Goal: Transaction & Acquisition: Obtain resource

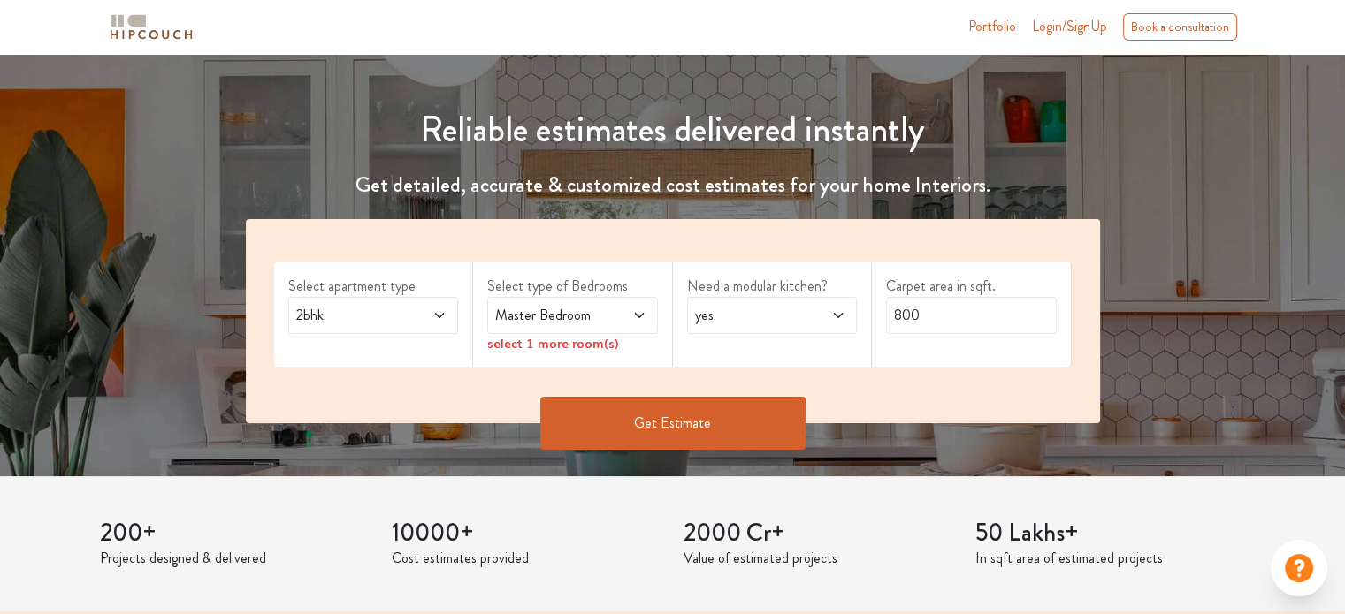
scroll to position [158, 0]
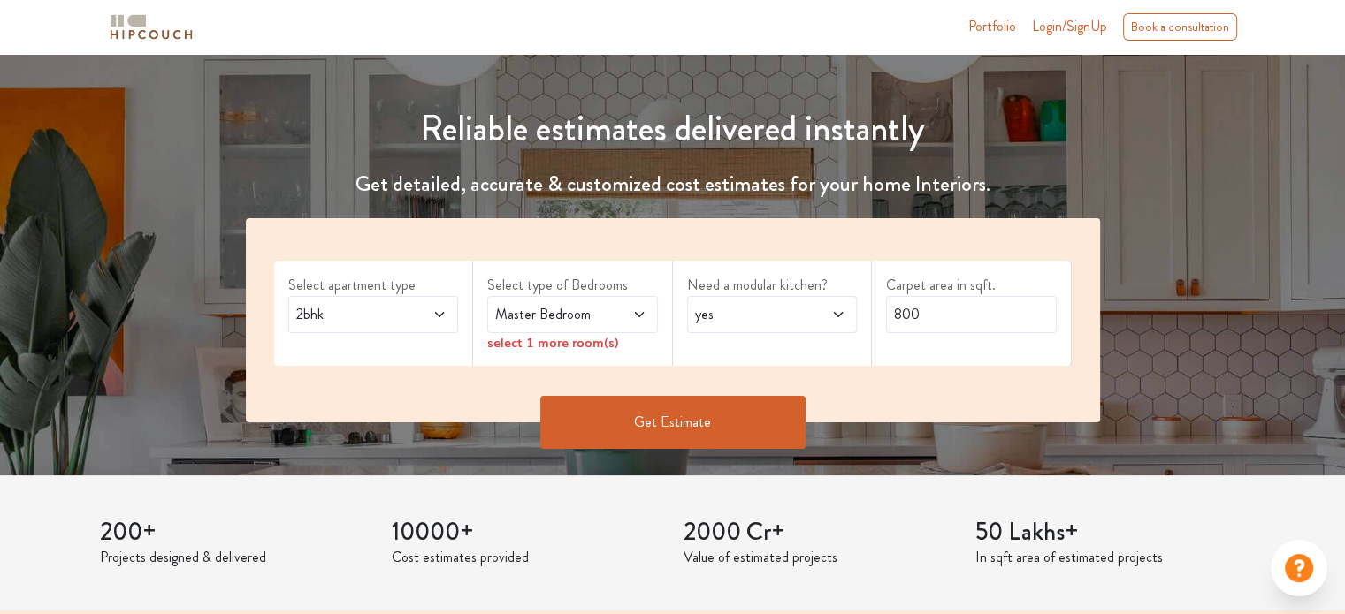
click at [442, 315] on icon at bounding box center [439, 315] width 14 height 14
click at [592, 314] on span "Master Bedroom" at bounding box center [550, 314] width 116 height 21
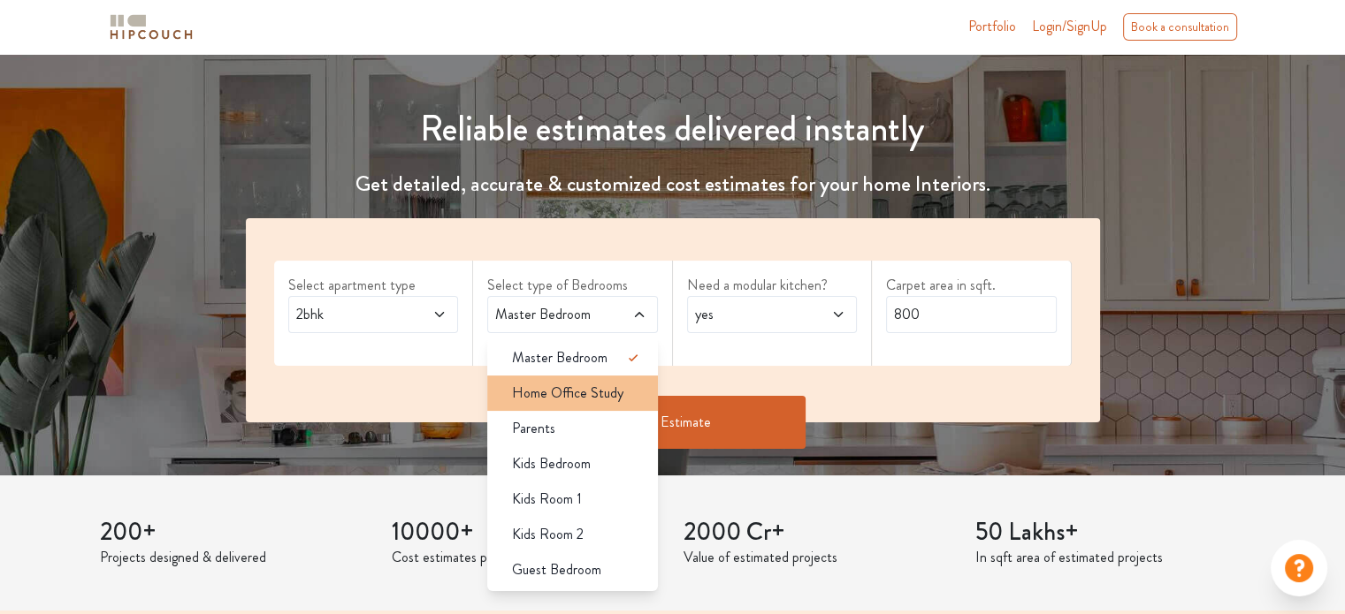
click at [586, 392] on span "Home Office Study" at bounding box center [567, 393] width 111 height 21
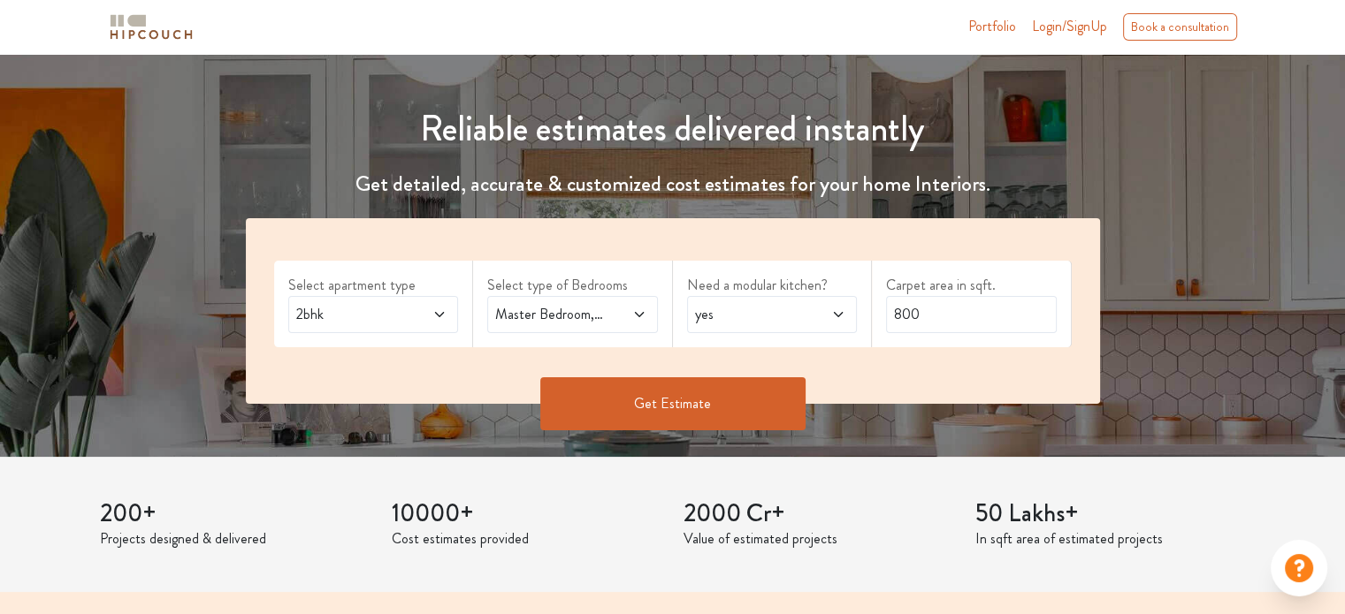
click at [630, 318] on span at bounding box center [626, 314] width 39 height 21
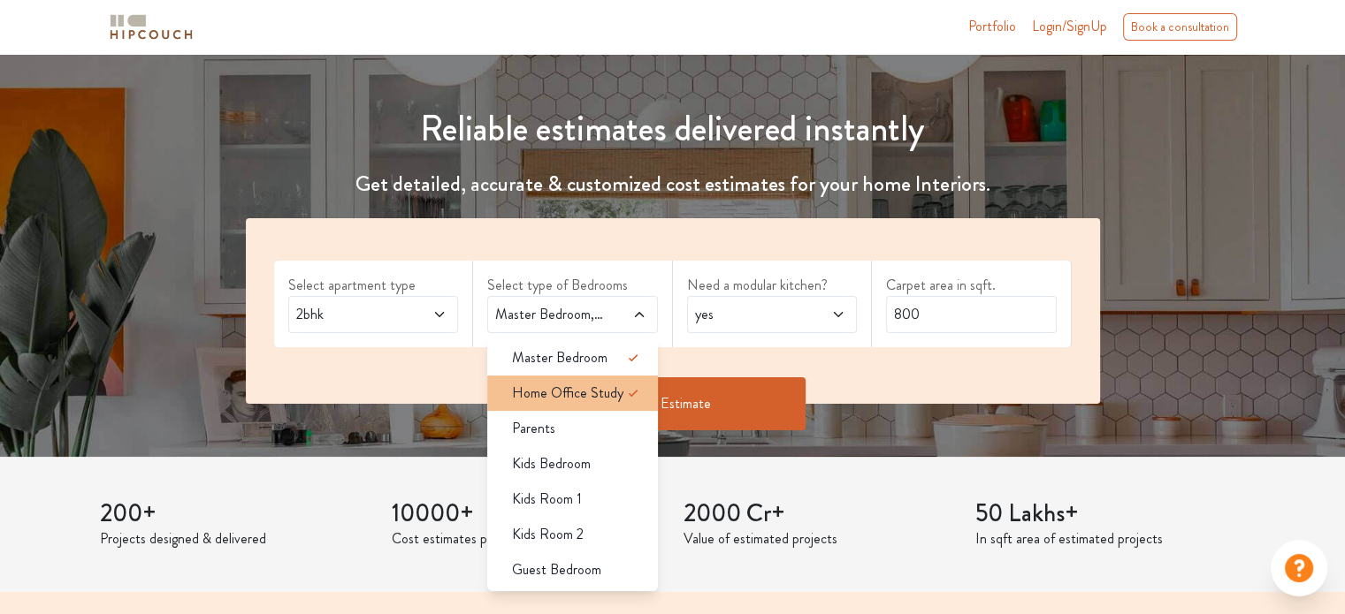
click at [621, 393] on div "Home Office Study" at bounding box center [578, 393] width 160 height 21
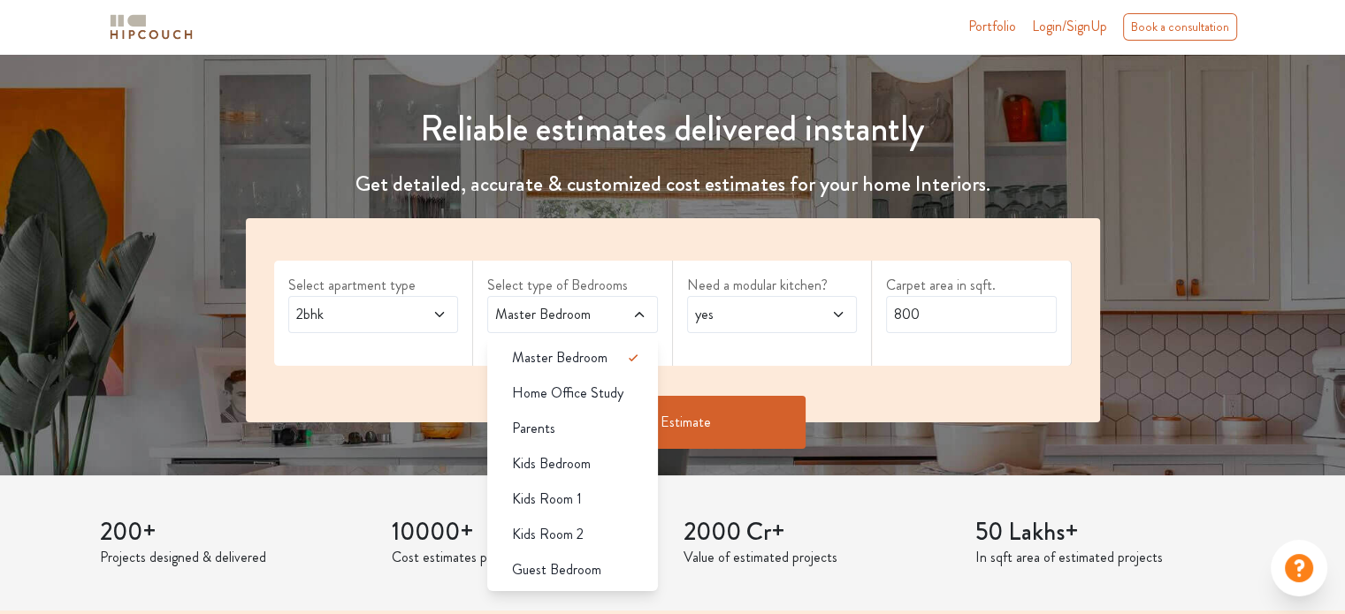
click at [817, 319] on span at bounding box center [825, 314] width 39 height 21
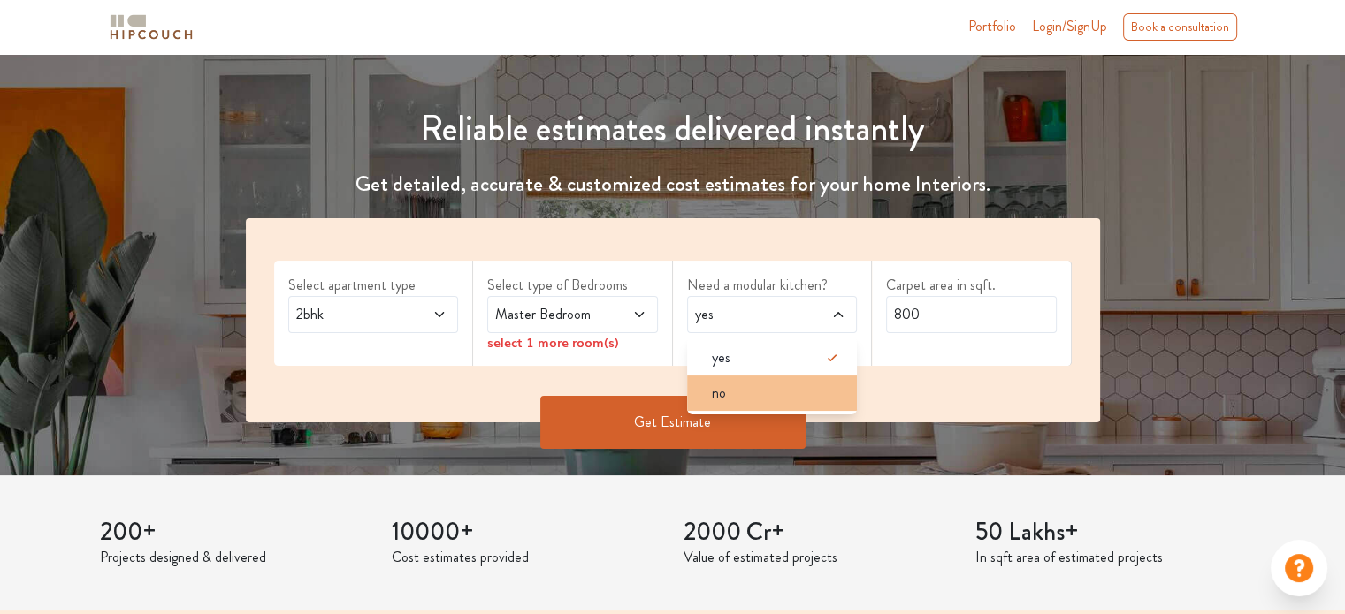
click at [810, 392] on div "no" at bounding box center [778, 393] width 160 height 21
click at [816, 315] on span at bounding box center [825, 314] width 39 height 21
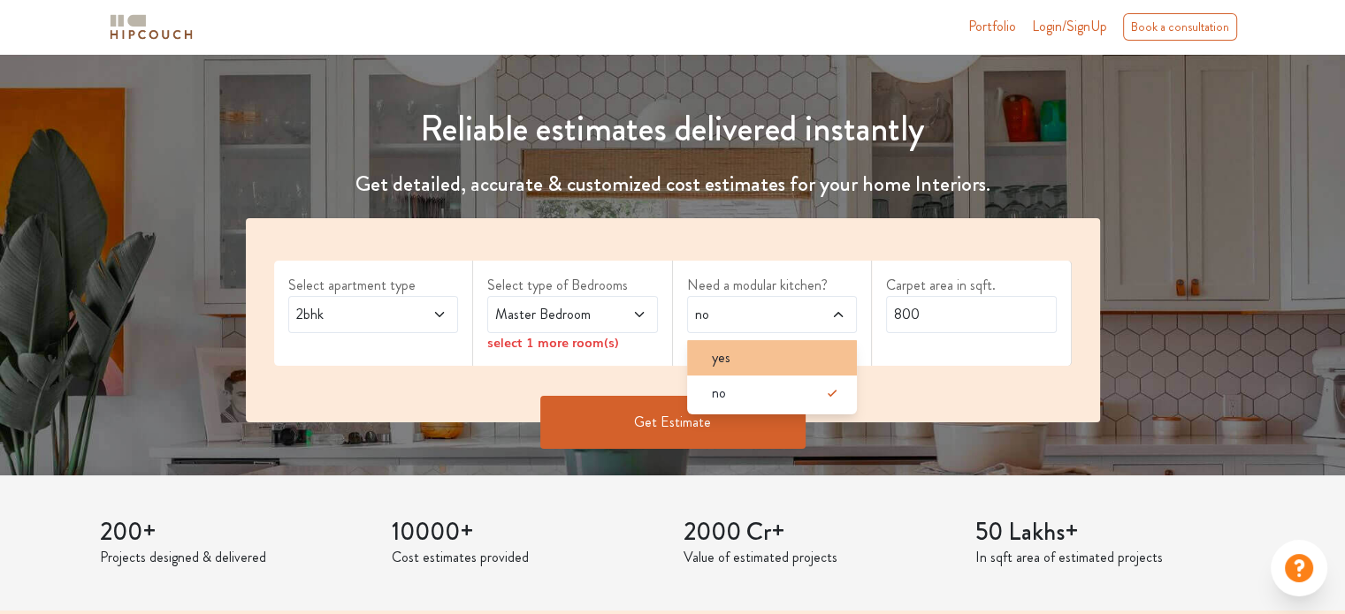
click at [783, 352] on div "yes" at bounding box center [778, 357] width 160 height 21
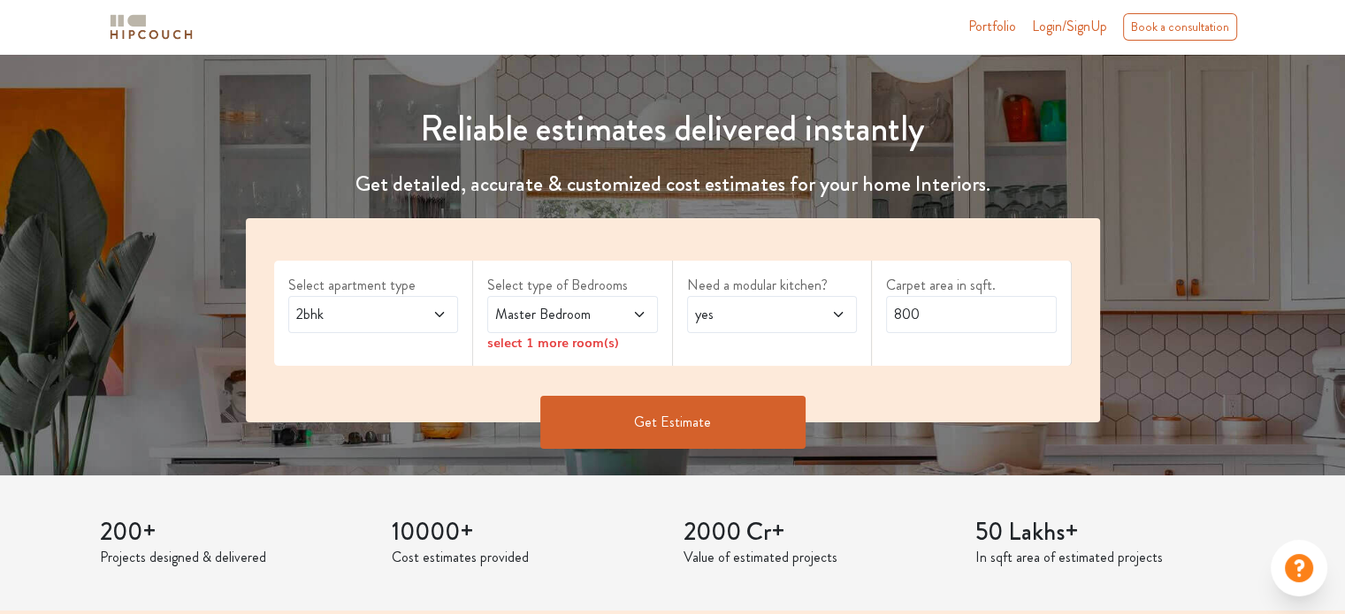
click at [696, 416] on button "Get Estimate" at bounding box center [672, 422] width 265 height 53
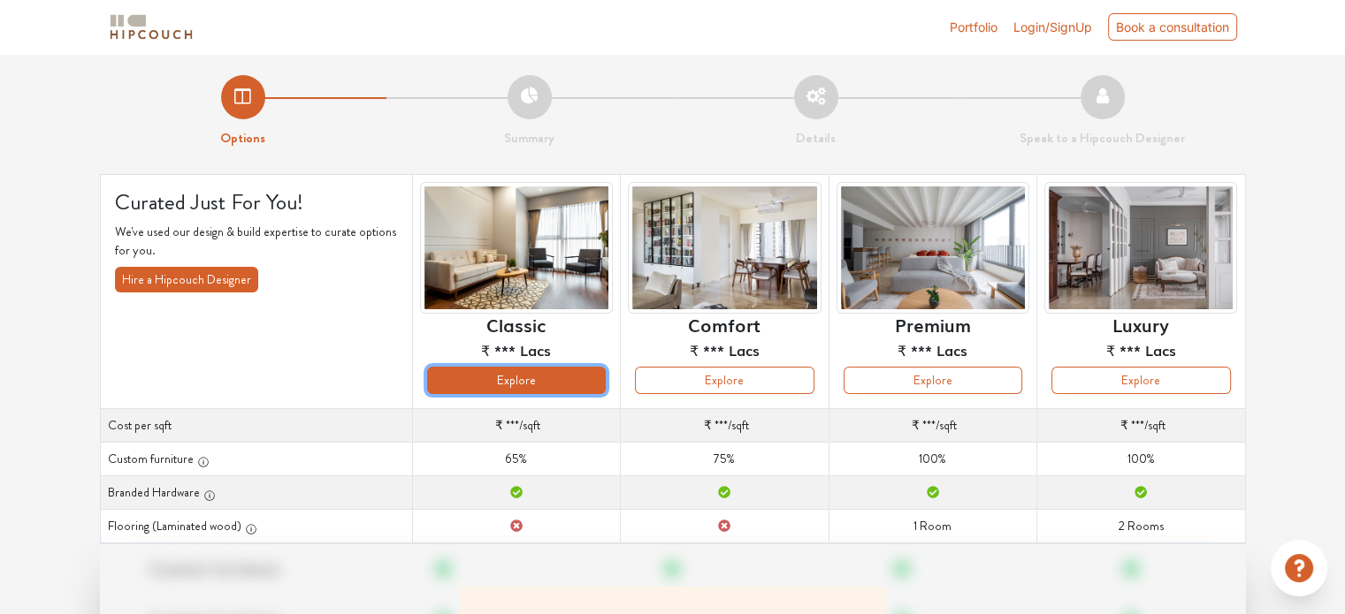
click at [559, 370] on button "Explore" at bounding box center [516, 380] width 179 height 27
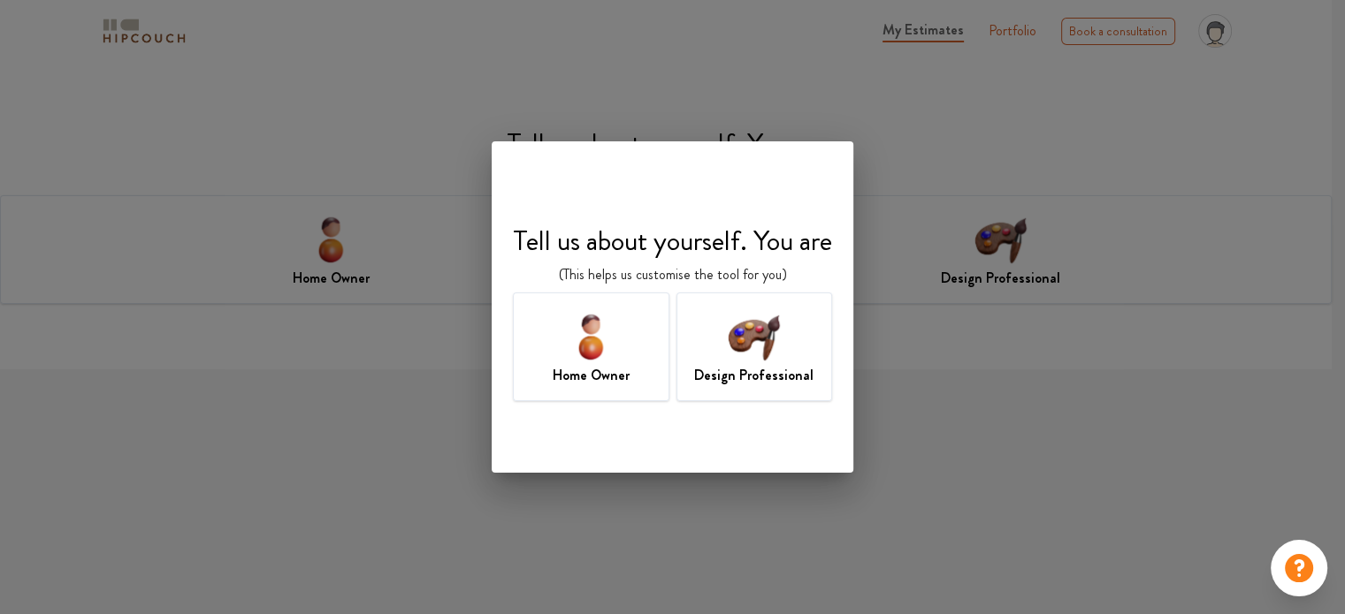
click at [760, 349] on img at bounding box center [753, 336] width 57 height 57
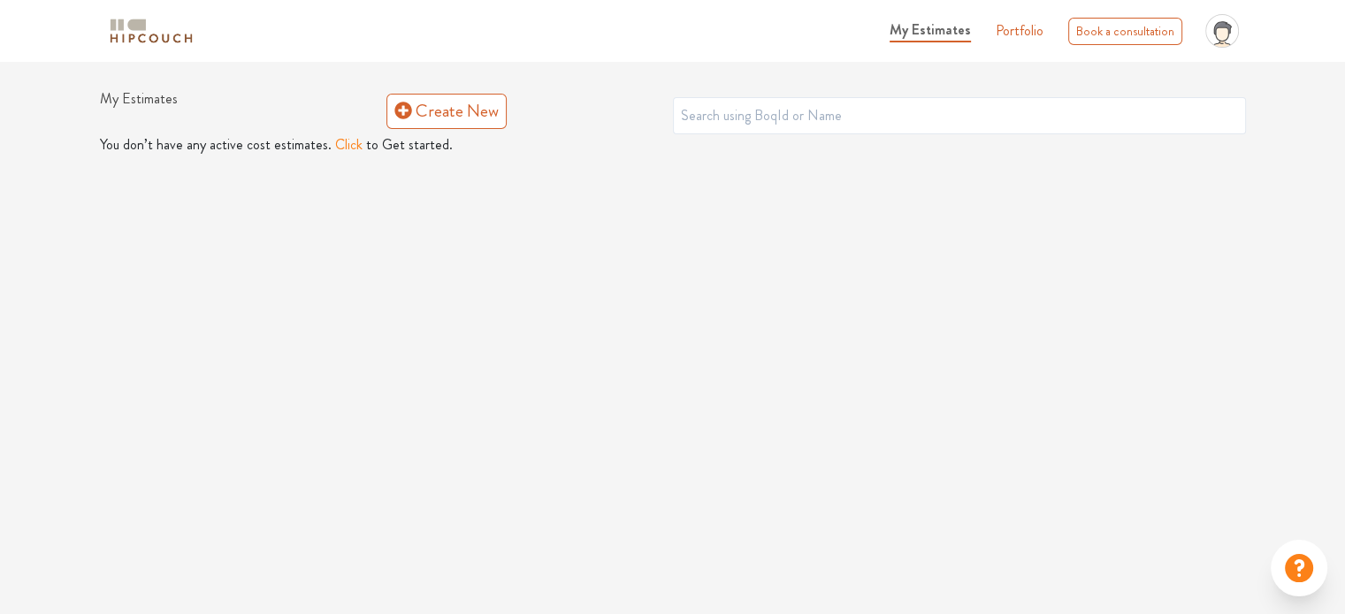
click at [343, 151] on button "Click" at bounding box center [348, 144] width 27 height 21
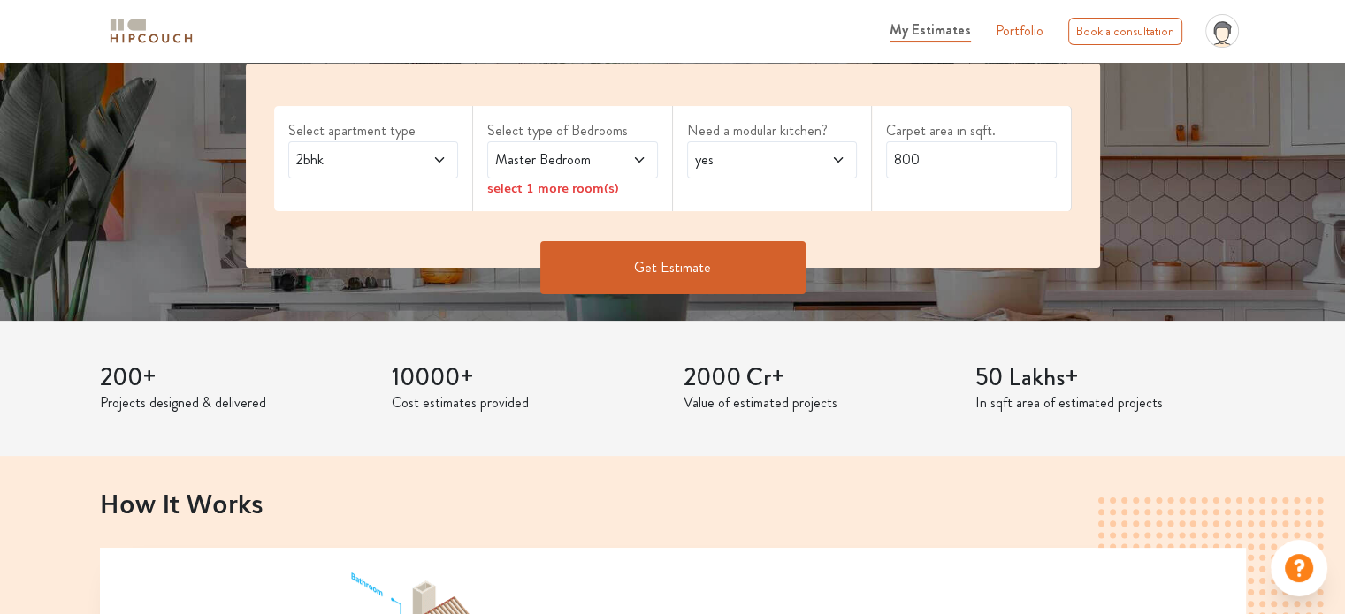
scroll to position [324, 0]
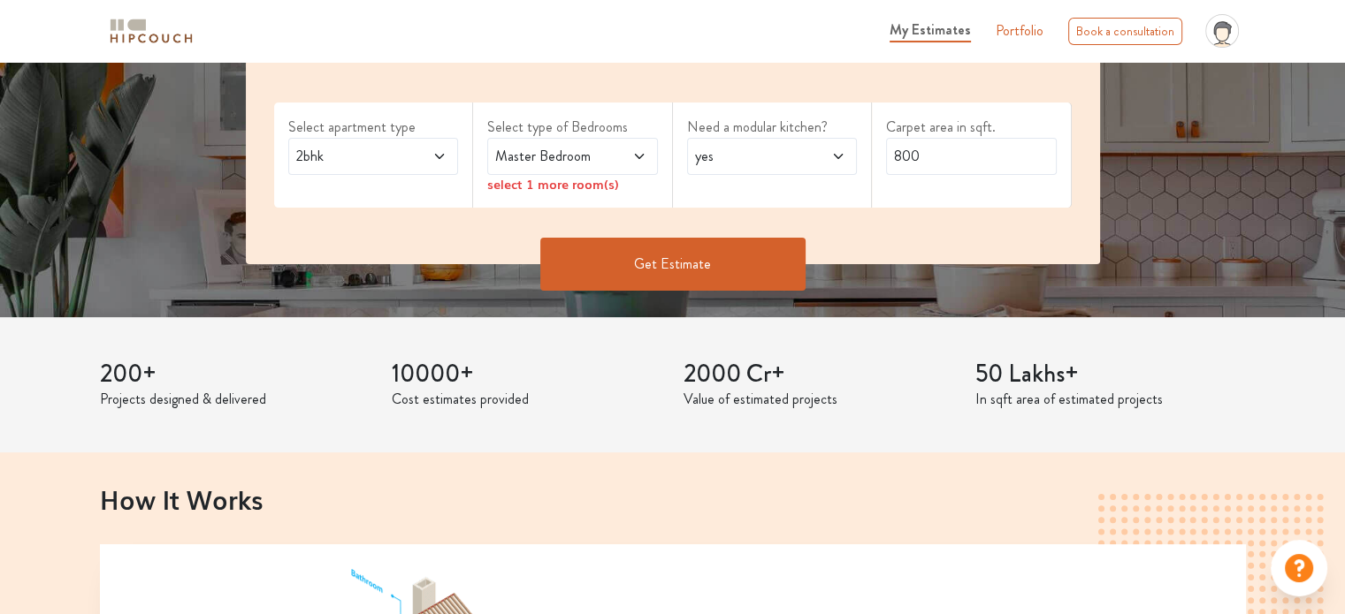
click at [638, 158] on icon at bounding box center [639, 156] width 14 height 14
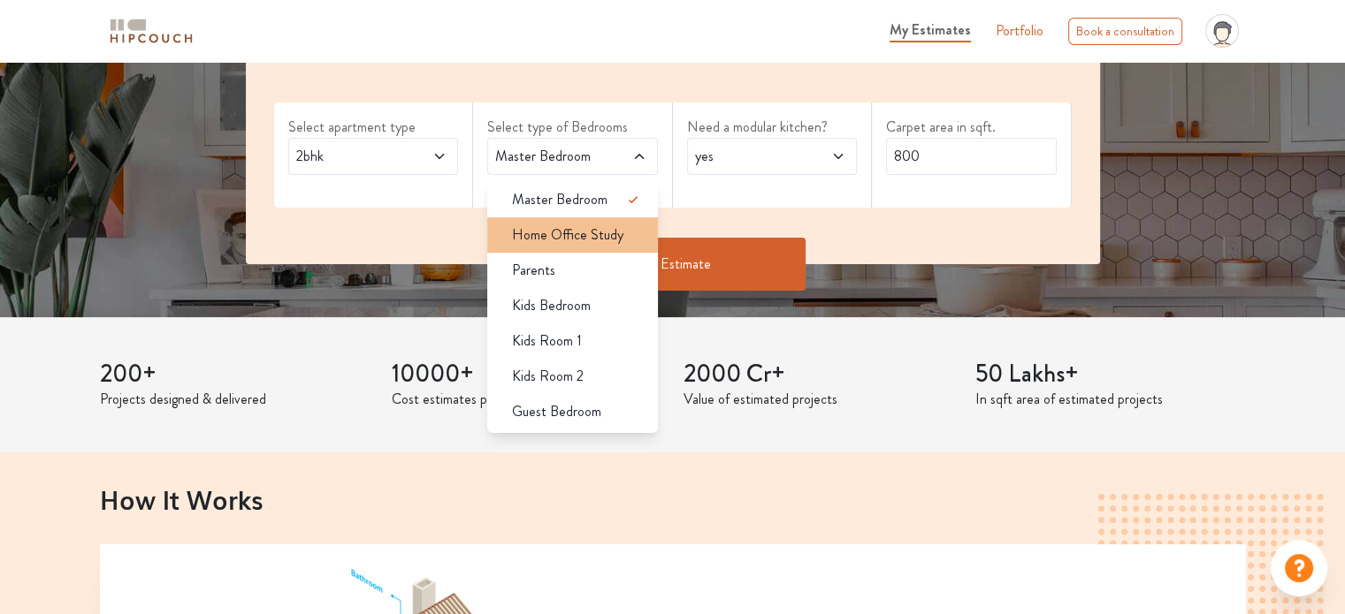
click at [603, 247] on li "Home Office Study" at bounding box center [572, 235] width 171 height 35
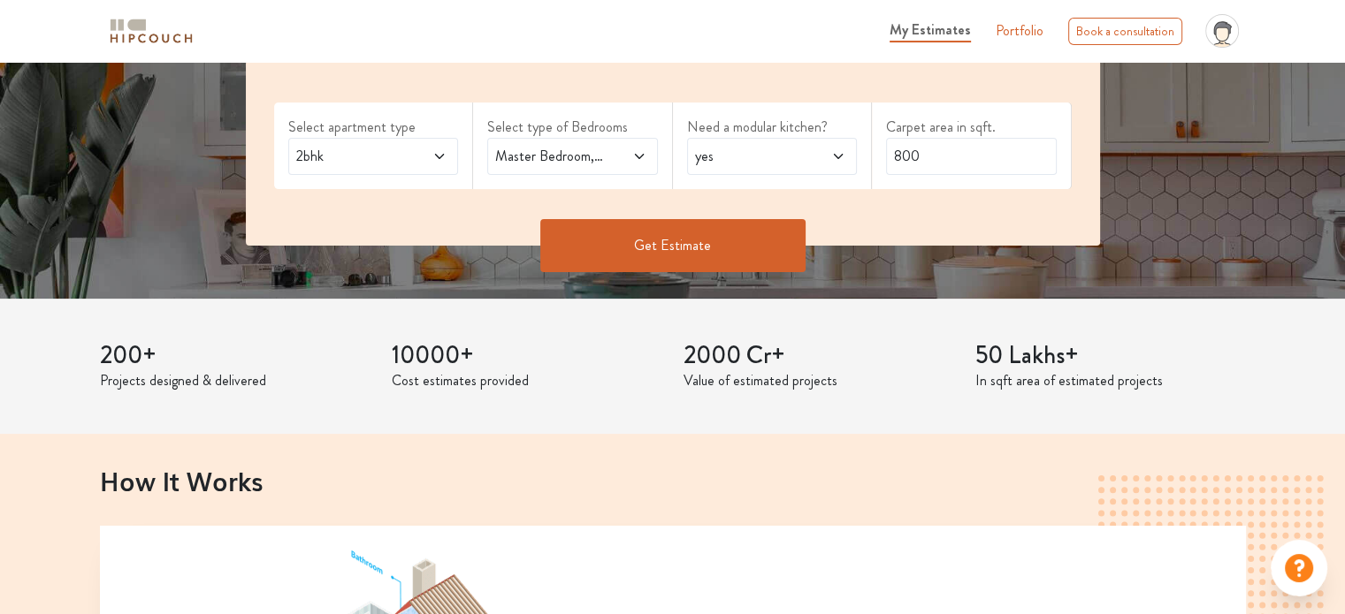
click at [653, 250] on button "Get Estimate" at bounding box center [672, 245] width 265 height 53
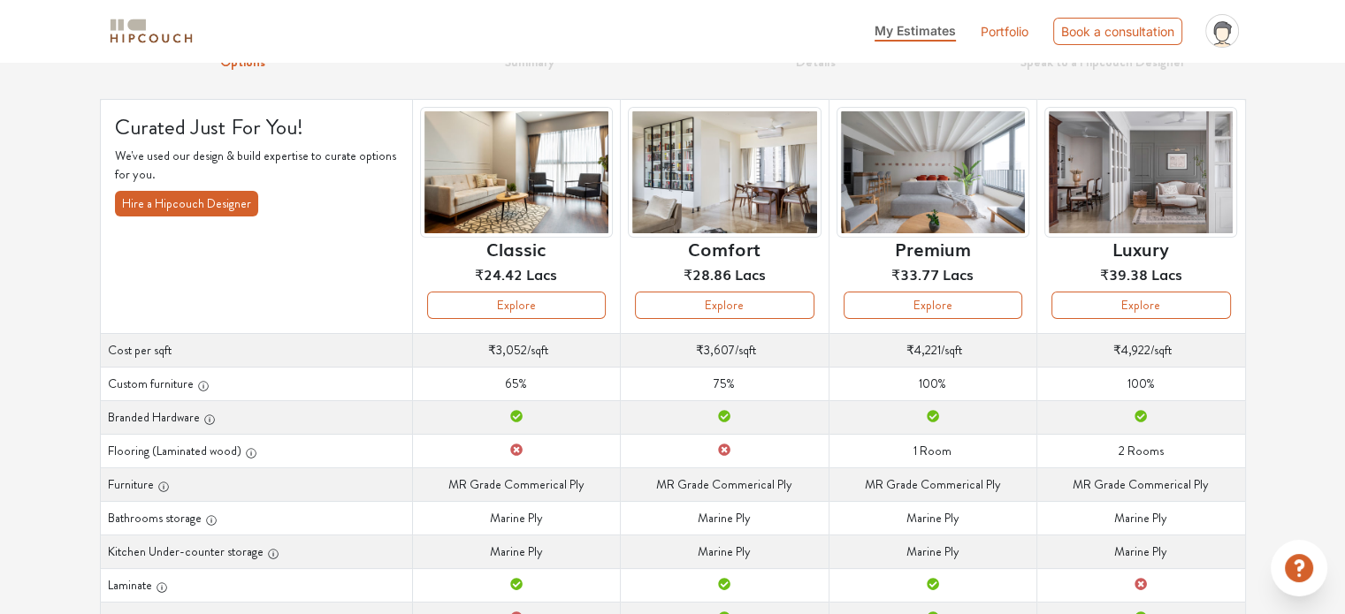
scroll to position [81, 0]
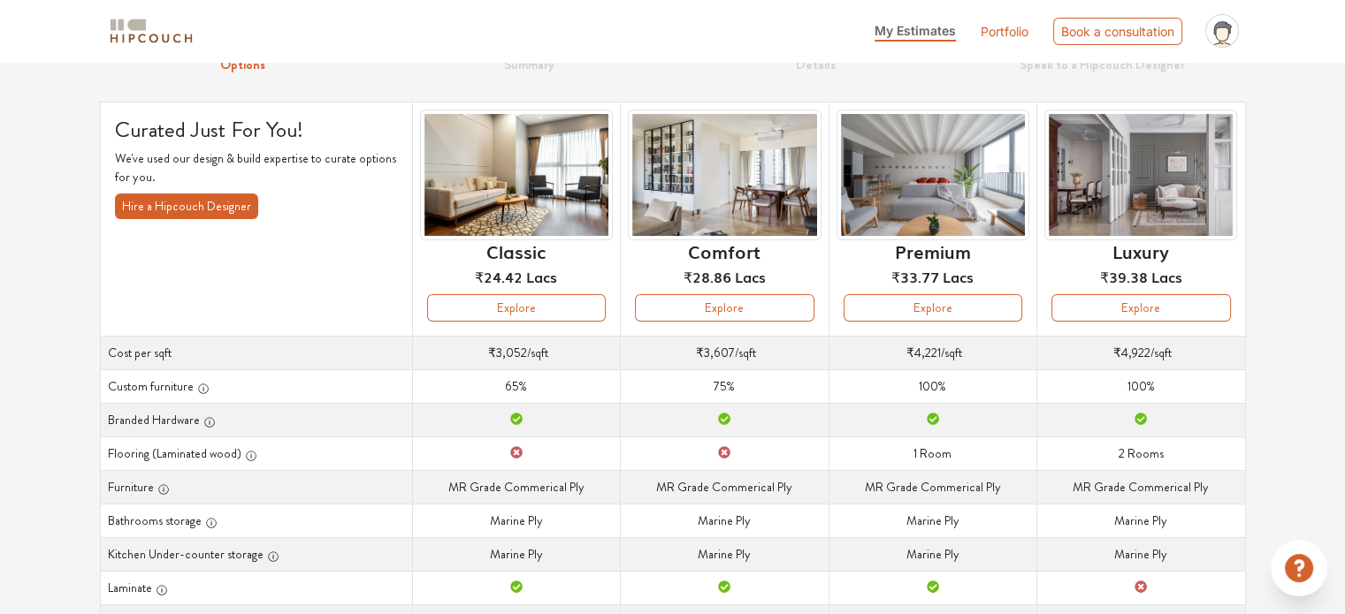
click at [133, 42] on img at bounding box center [151, 31] width 88 height 31
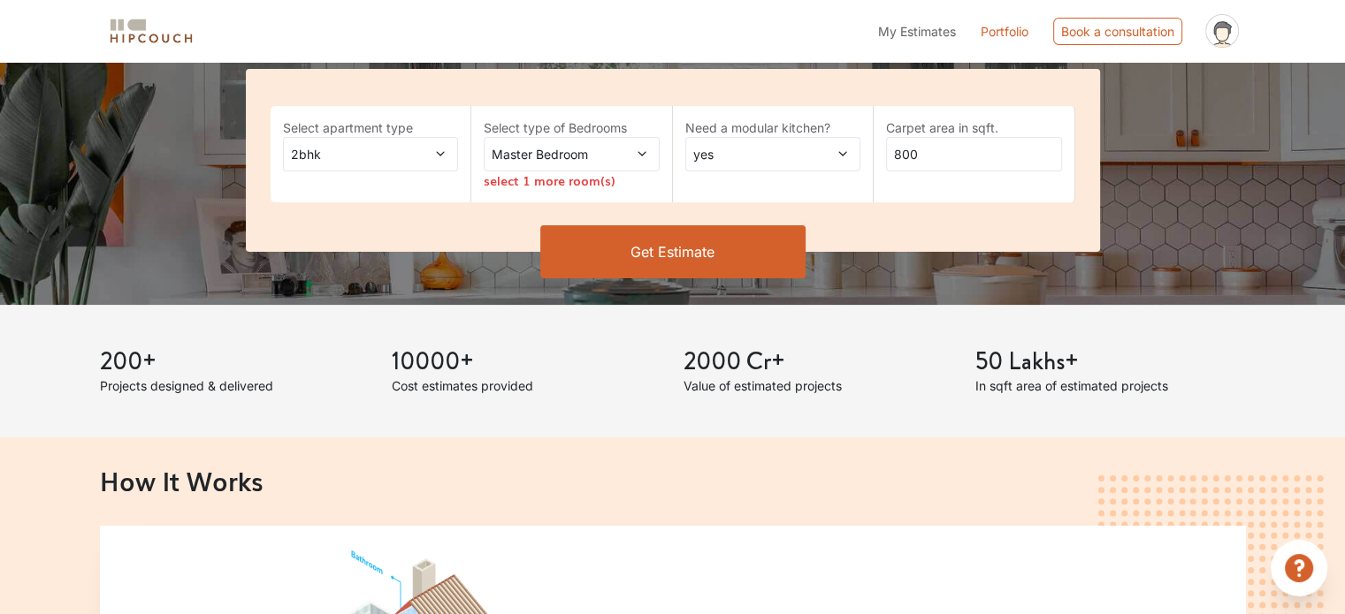
scroll to position [324, 0]
